Goal: Communication & Community: Share content

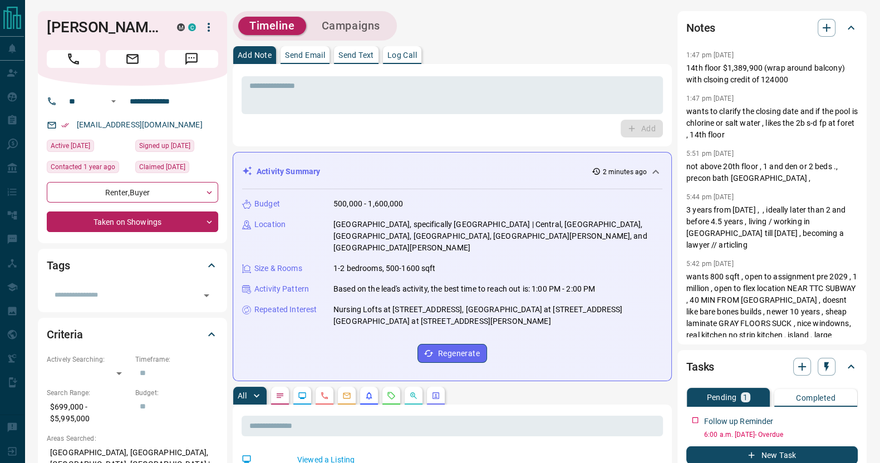
click at [311, 57] on p "Send Email" at bounding box center [305, 55] width 40 height 8
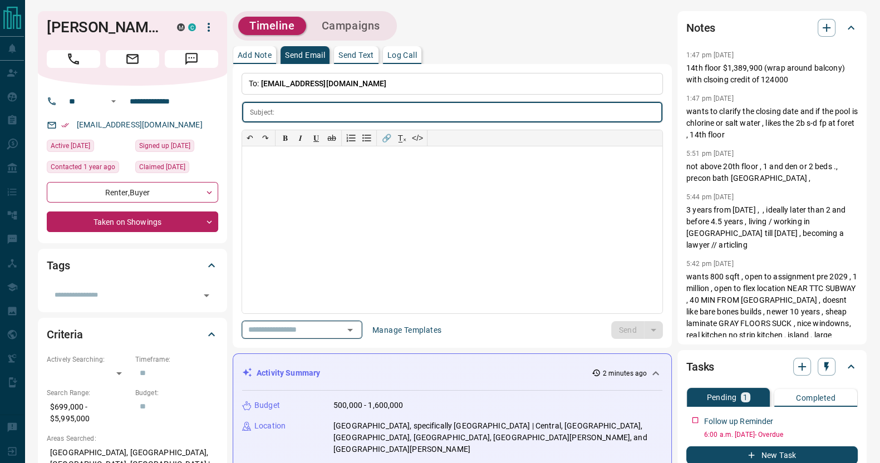
click at [292, 325] on input "text" at bounding box center [286, 330] width 85 height 14
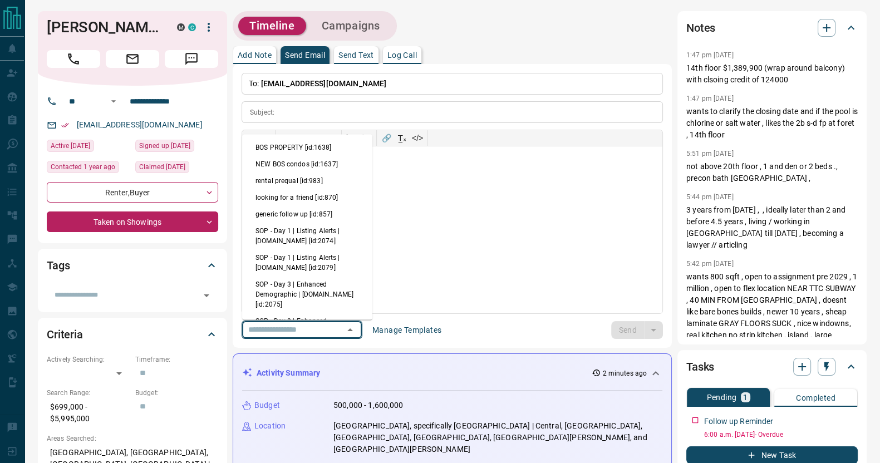
click at [286, 213] on li "generic follow up [id:857]" at bounding box center [307, 214] width 130 height 17
type input "**********"
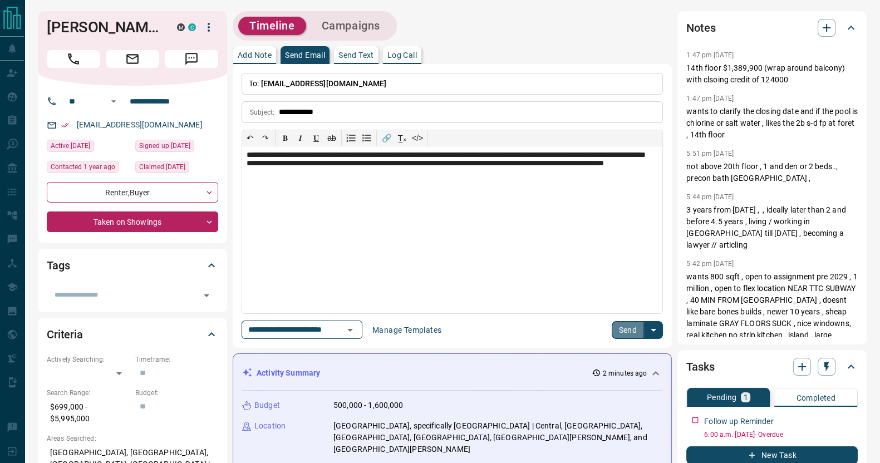
click at [630, 330] on button "Send" at bounding box center [628, 330] width 33 height 18
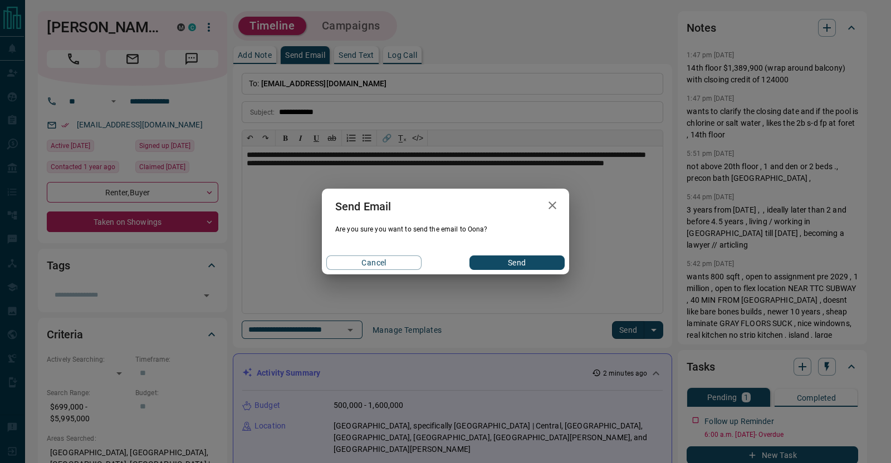
click at [499, 254] on div "Cancel Send" at bounding box center [445, 262] width 247 height 23
click at [499, 256] on button "Send" at bounding box center [516, 263] width 95 height 14
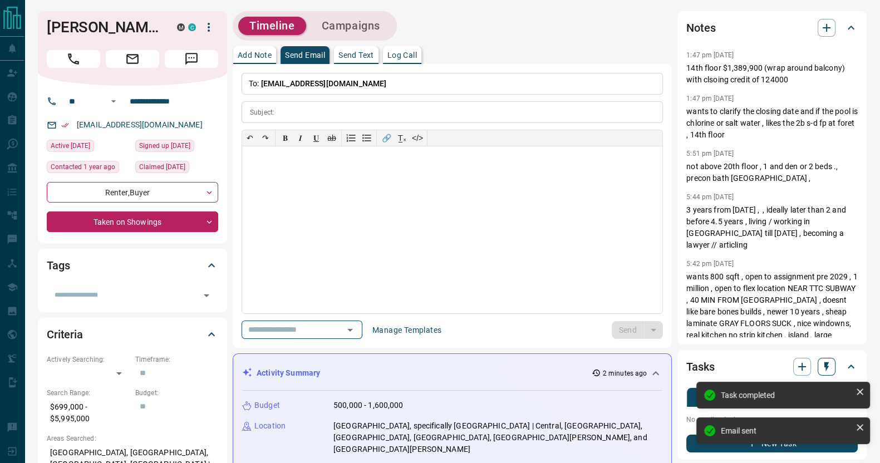
click at [835, 363] on button "button" at bounding box center [827, 367] width 18 height 18
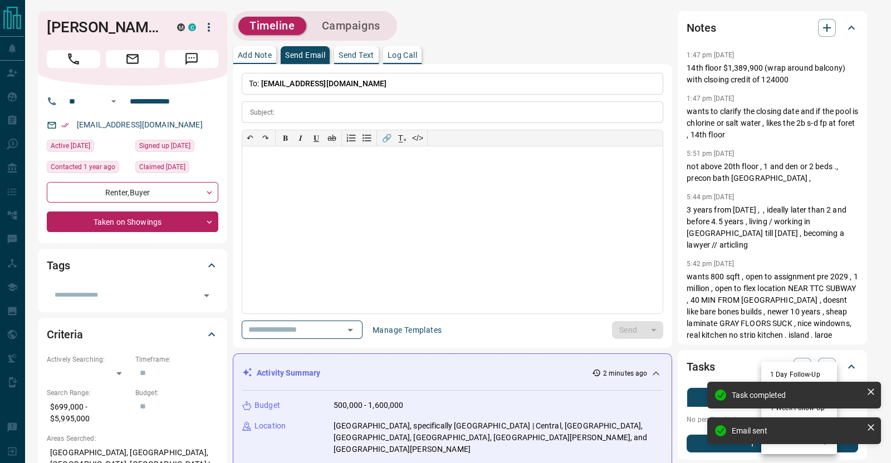
click at [746, 356] on div at bounding box center [445, 231] width 891 height 463
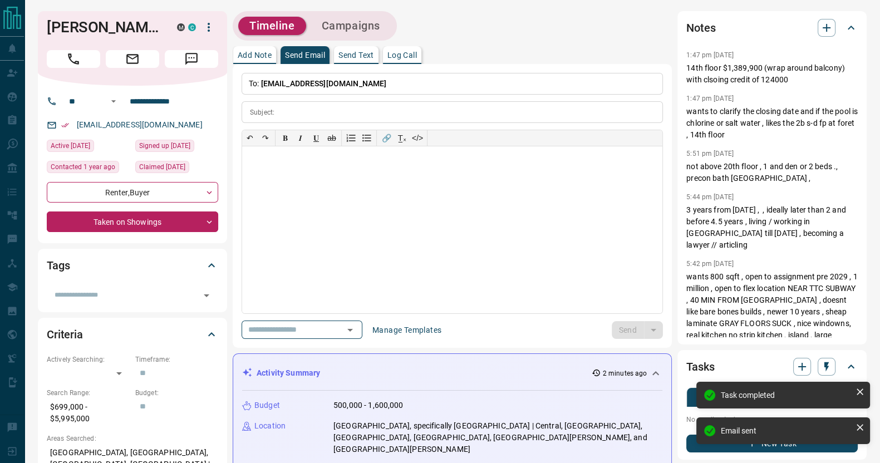
scroll to position [37, 0]
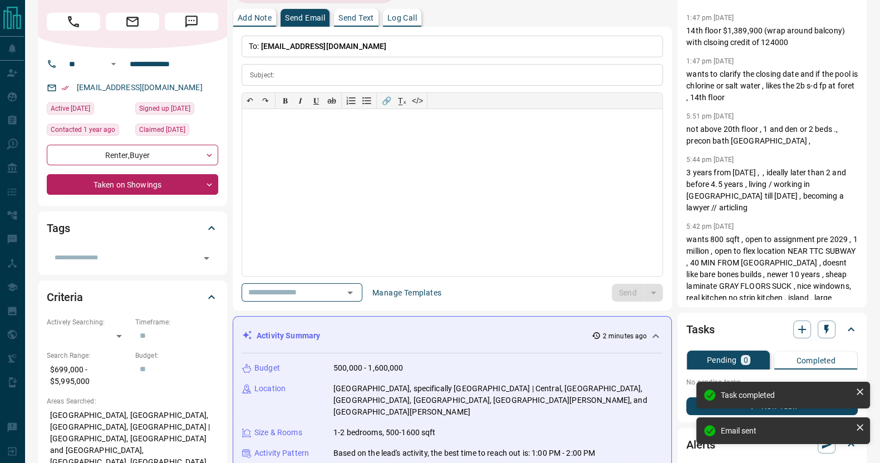
click at [818, 327] on button "button" at bounding box center [827, 330] width 18 height 18
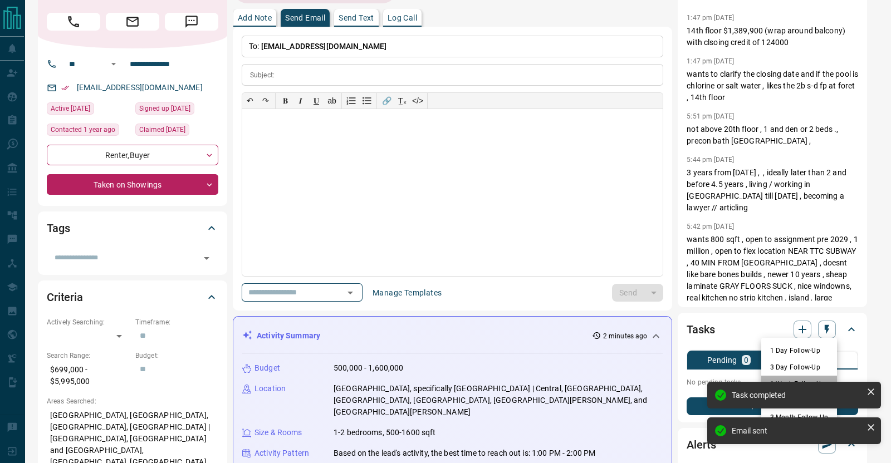
click at [796, 378] on li "1 Week Follow-Up" at bounding box center [799, 384] width 76 height 17
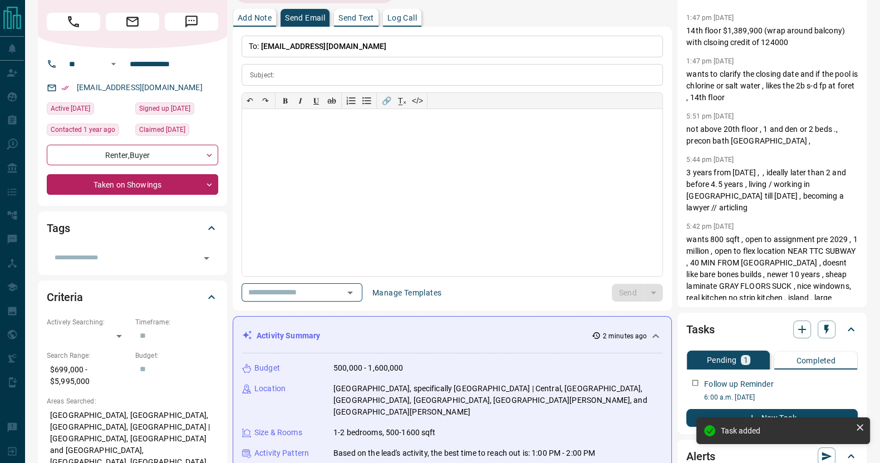
click at [414, 331] on div "Activity Summary 2 minutes ago" at bounding box center [445, 336] width 407 height 12
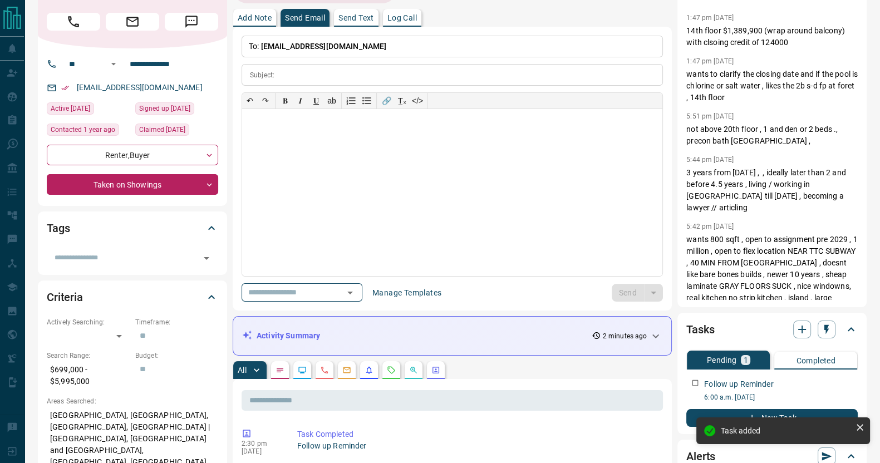
scroll to position [0, 0]
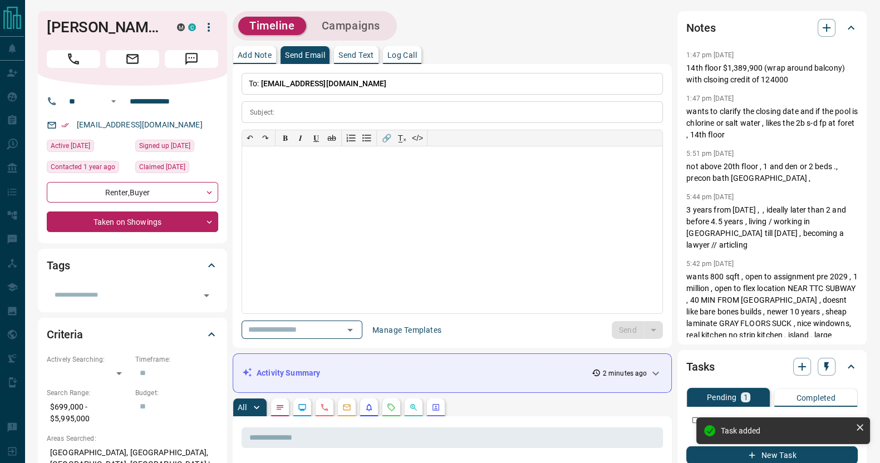
click at [262, 51] on p "Add Note" at bounding box center [255, 55] width 34 height 8
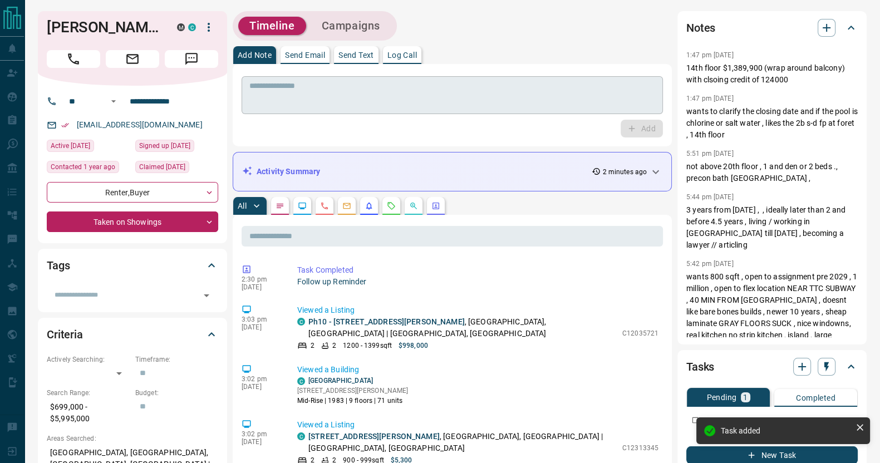
click at [412, 85] on textarea at bounding box center [452, 95] width 406 height 28
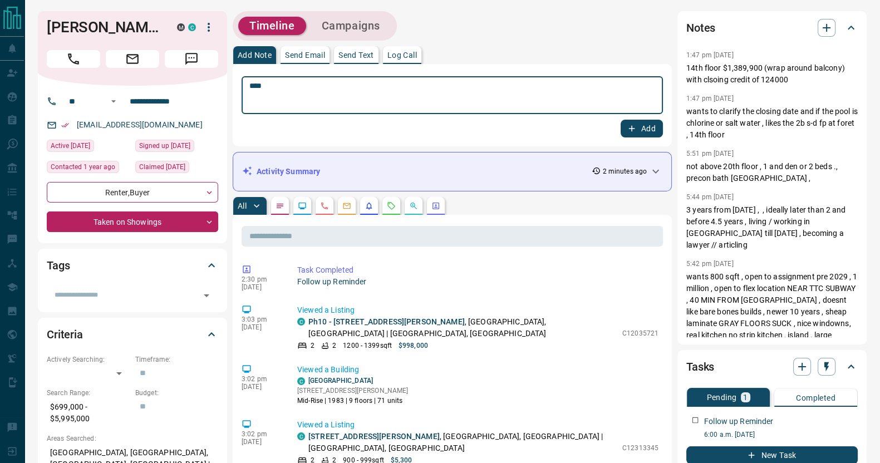
type textarea "***"
click at [621, 120] on button "Add" at bounding box center [642, 129] width 42 height 18
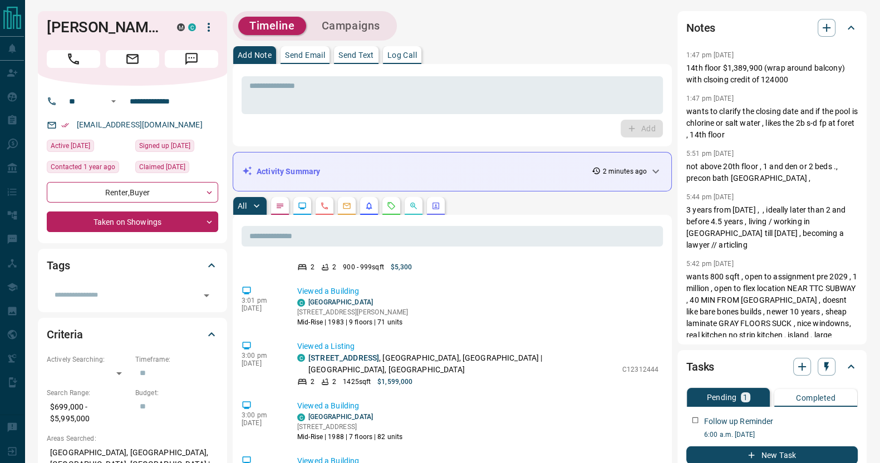
scroll to position [321, 0]
